Goal: Information Seeking & Learning: Learn about a topic

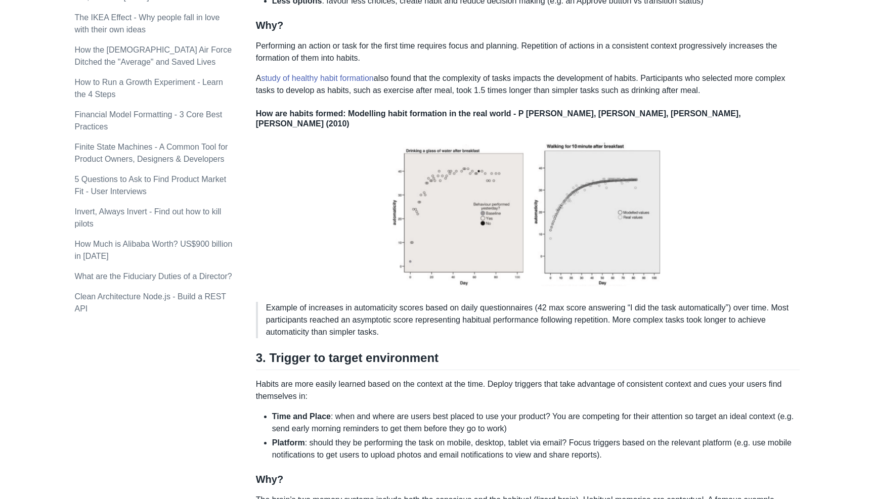
scroll to position [887, 0]
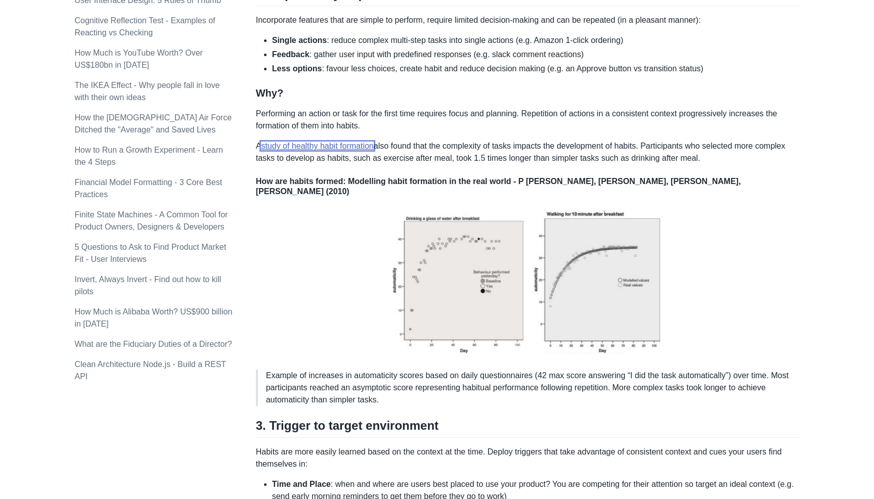
click at [355, 150] on link "study of healthy habit formation" at bounding box center [317, 146] width 112 height 9
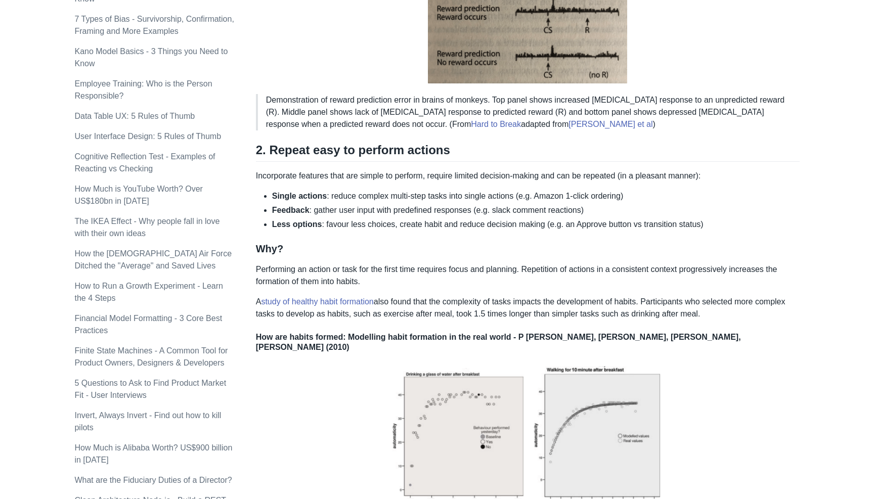
scroll to position [773, 0]
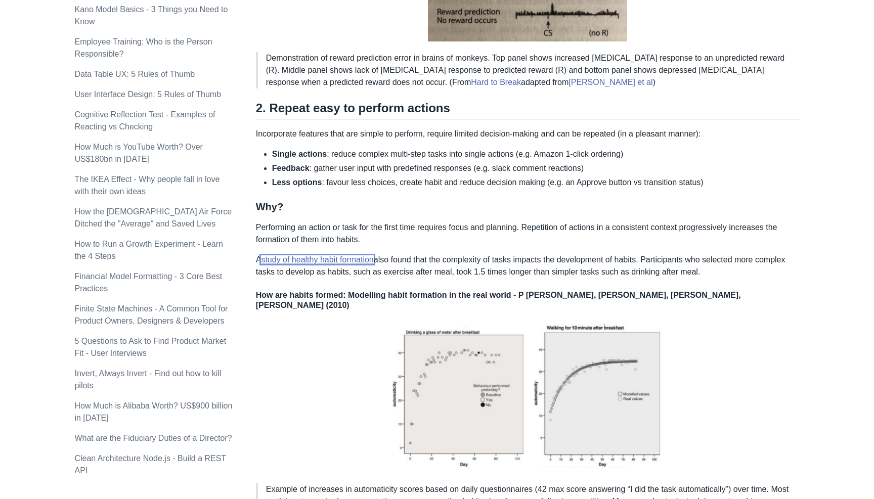
click at [322, 264] on link "study of healthy habit formation" at bounding box center [317, 259] width 112 height 9
